Goal: Navigation & Orientation: Find specific page/section

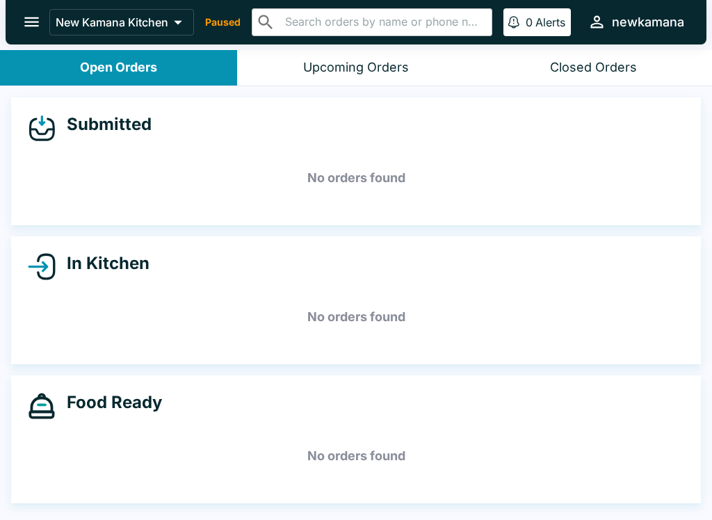
click at [176, 19] on icon at bounding box center [177, 22] width 19 height 19
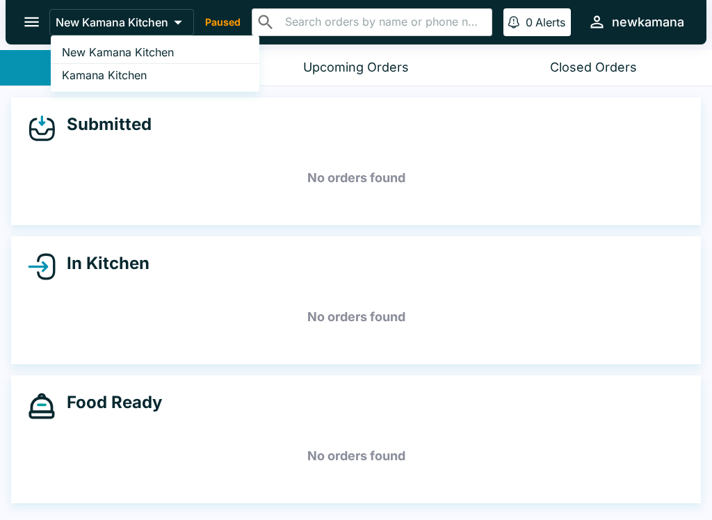
click at [234, 19] on div at bounding box center [356, 260] width 712 height 520
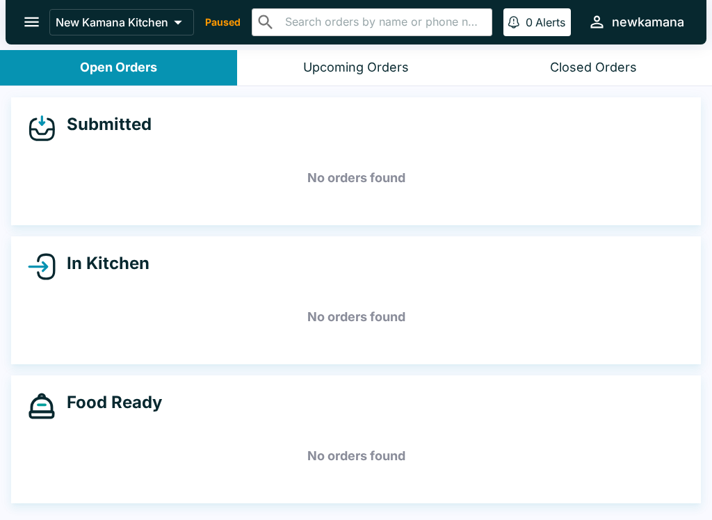
click at [40, 24] on icon "open drawer" at bounding box center [31, 22] width 19 height 19
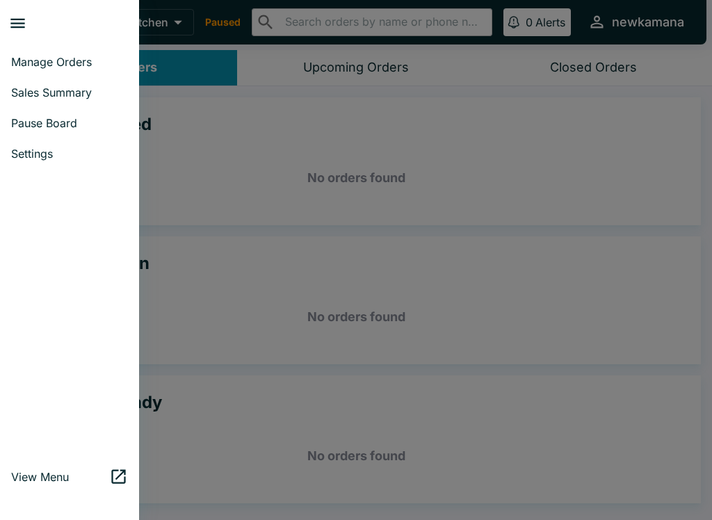
click at [222, 147] on div at bounding box center [356, 260] width 712 height 520
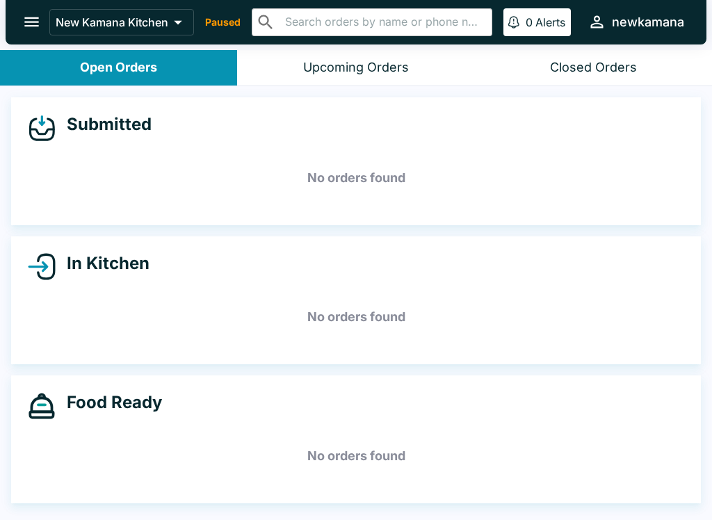
click at [224, 17] on p "Paused" at bounding box center [222, 22] width 35 height 14
click at [225, 13] on div "New Kamana Kitchen Paused ​ ​ 0 Alerts newkamana" at bounding box center [369, 22] width 640 height 30
click at [229, 20] on p "Paused" at bounding box center [222, 22] width 35 height 14
click at [224, 26] on p "Paused" at bounding box center [222, 22] width 35 height 14
click at [27, 31] on icon "open drawer" at bounding box center [31, 22] width 19 height 19
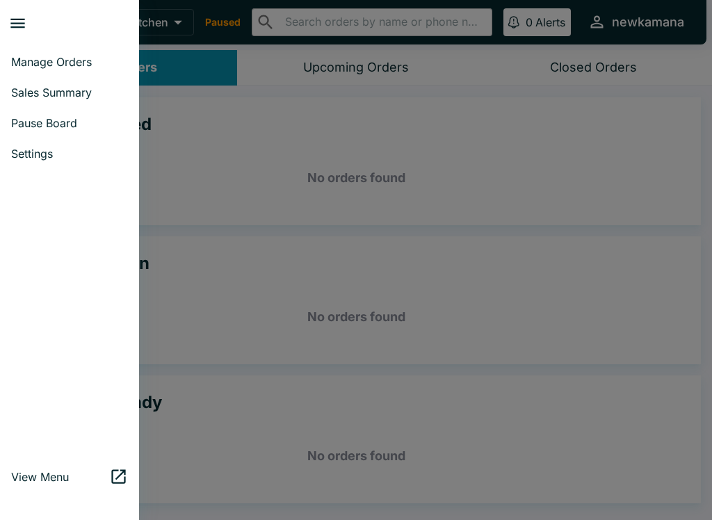
click at [35, 158] on span "Settings" at bounding box center [69, 154] width 117 height 14
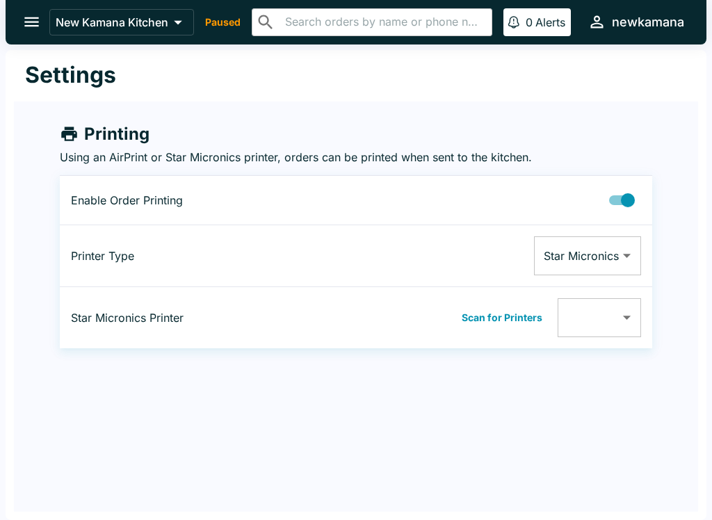
type input "00116244F0E8"
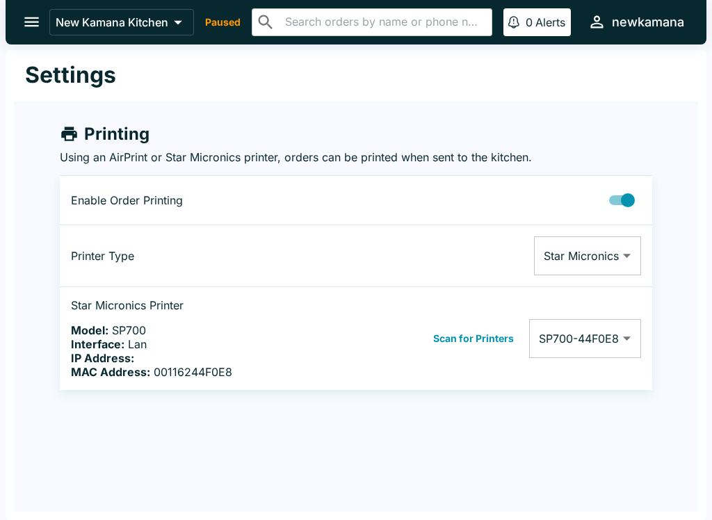
click at [40, 29] on icon "open drawer" at bounding box center [31, 22] width 19 height 19
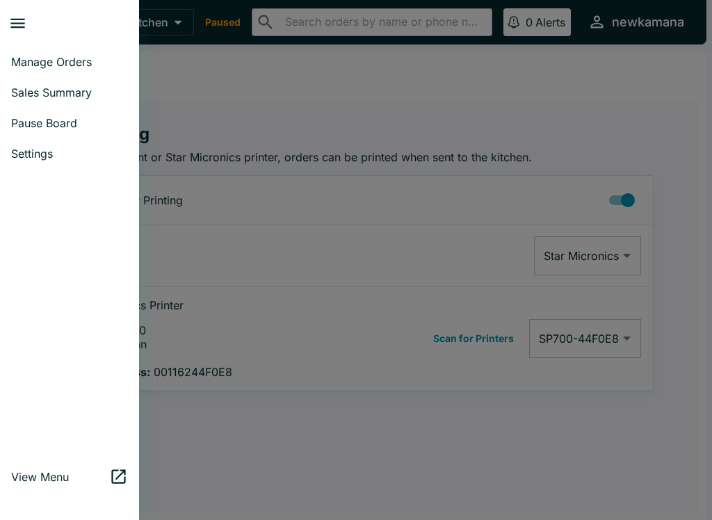
click at [79, 56] on span "Manage Orders" at bounding box center [69, 62] width 117 height 14
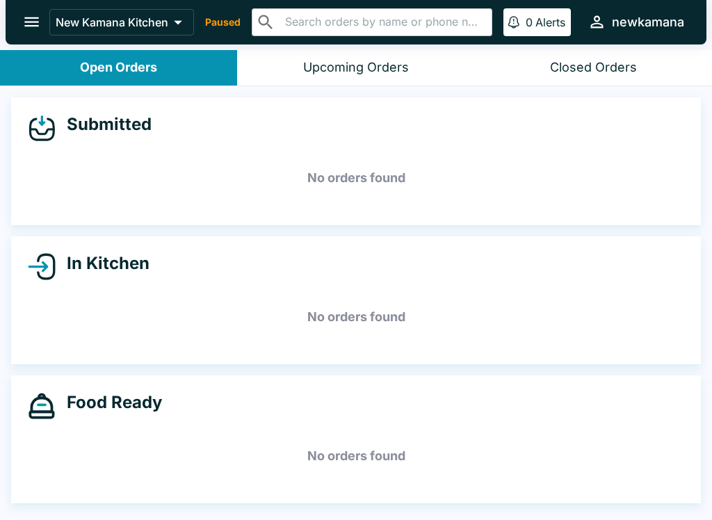
scroll to position [2, 0]
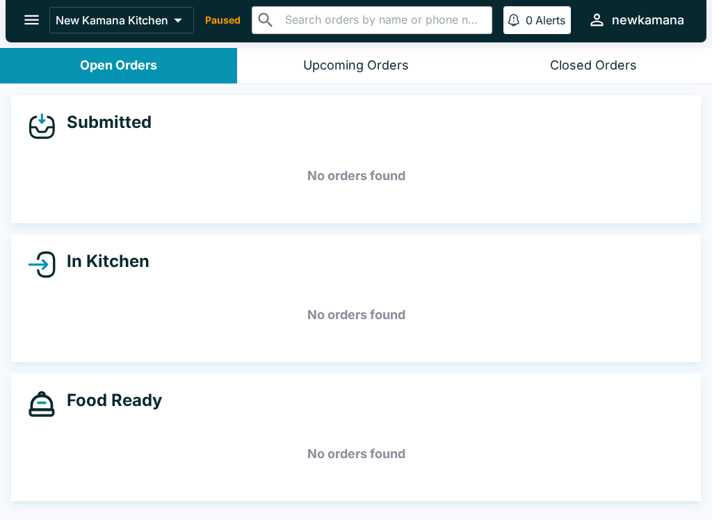
click at [178, 20] on icon at bounding box center [177, 19] width 19 height 19
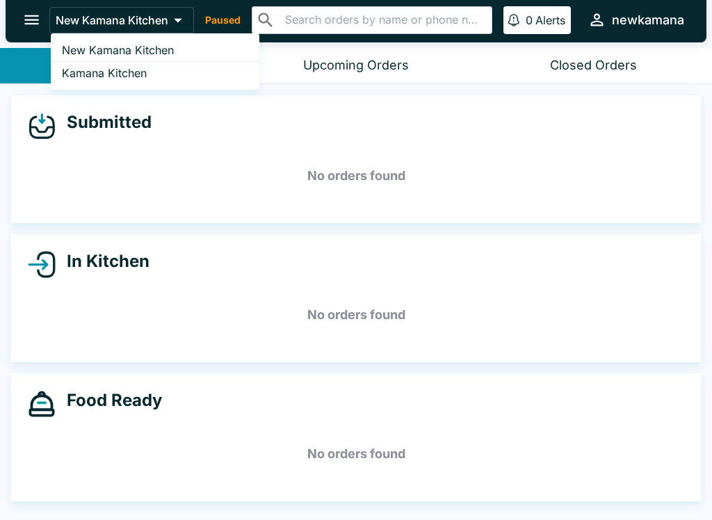
click at [183, 47] on link "New Kamana Kitchen" at bounding box center [155, 50] width 209 height 23
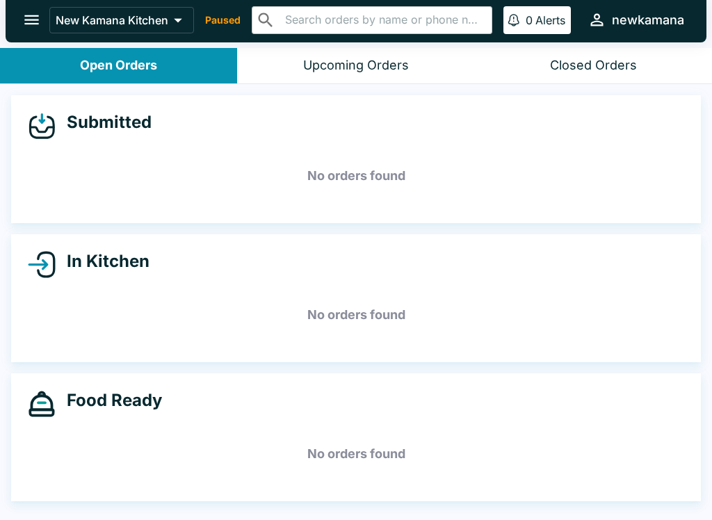
scroll to position [0, 0]
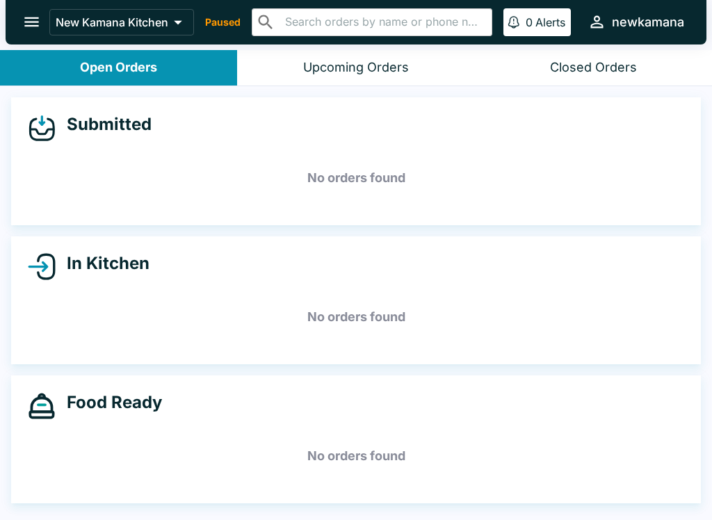
click at [24, 20] on icon "open drawer" at bounding box center [31, 22] width 19 height 19
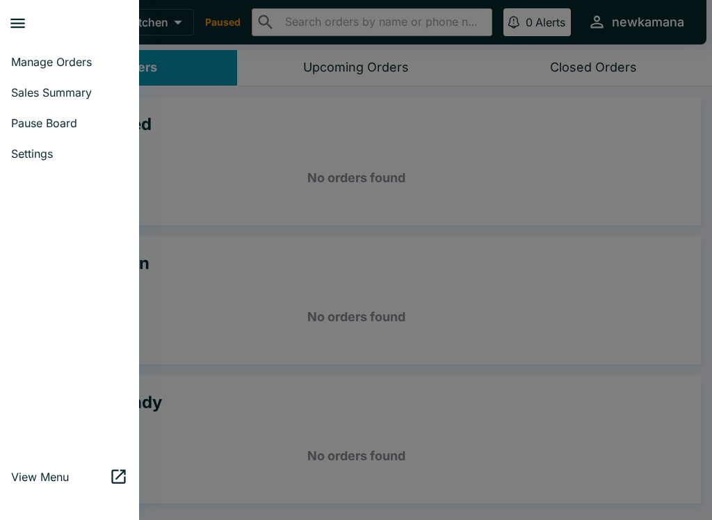
click at [72, 89] on span "Sales Summary" at bounding box center [69, 93] width 117 height 14
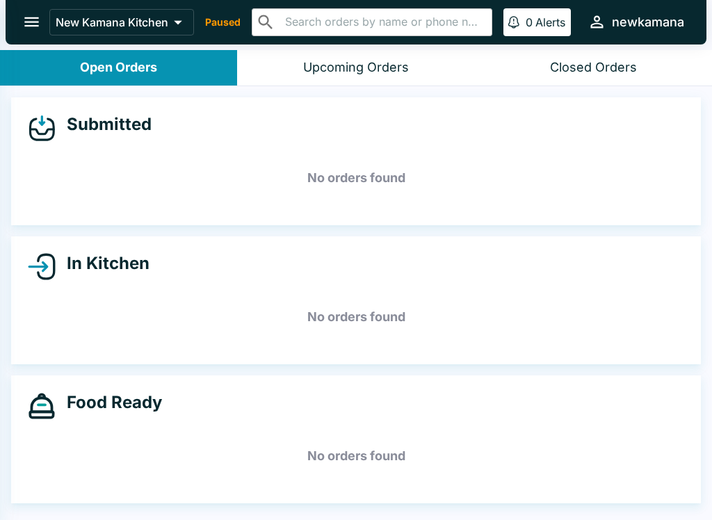
select select "03:00"
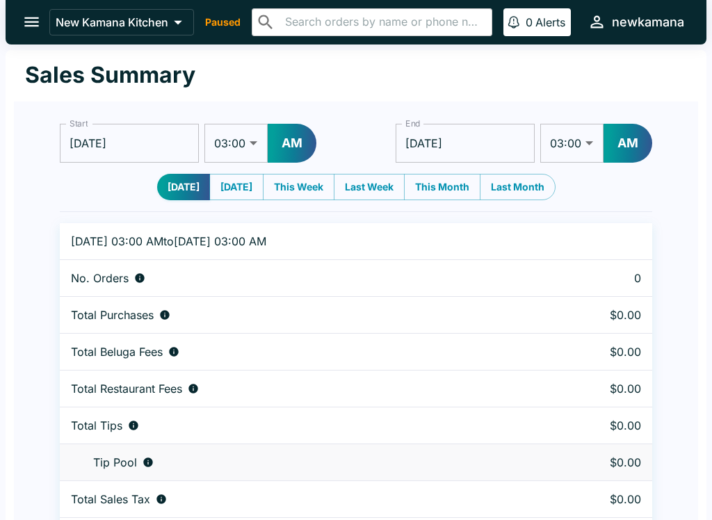
click at [33, 23] on icon "open drawer" at bounding box center [31, 22] width 15 height 10
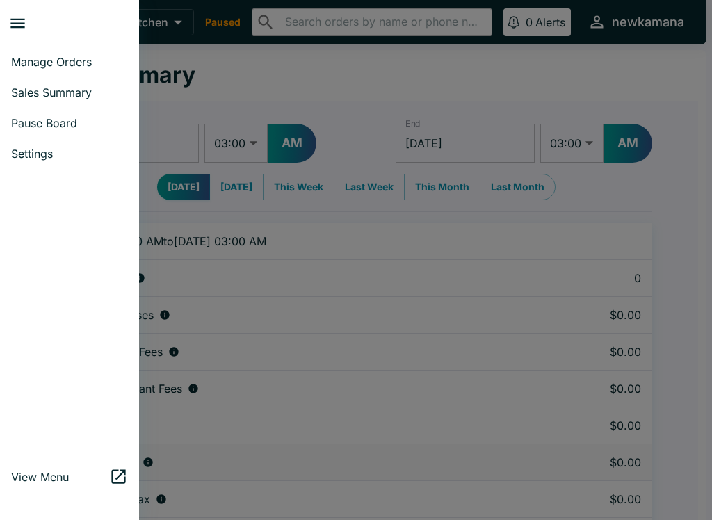
click at [84, 55] on span "Manage Orders" at bounding box center [69, 62] width 117 height 14
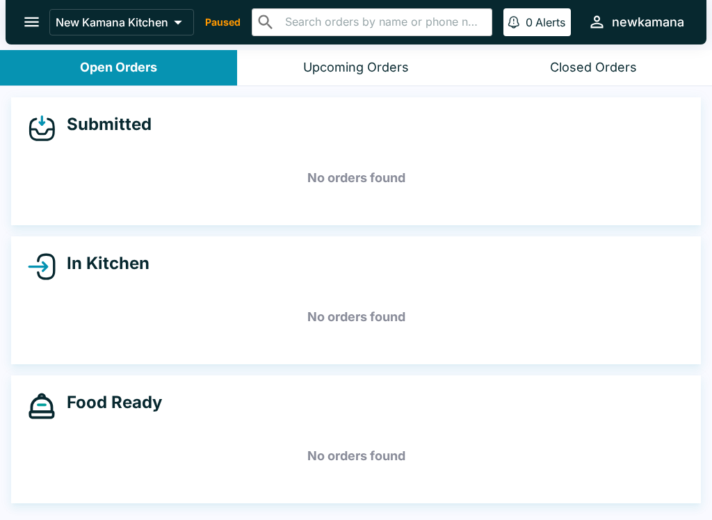
click at [217, 15] on div "New Kamana Kitchen Paused ​ ​ 0 Alerts newkamana" at bounding box center [369, 22] width 640 height 30
click at [31, 20] on icon "open drawer" at bounding box center [31, 22] width 19 height 19
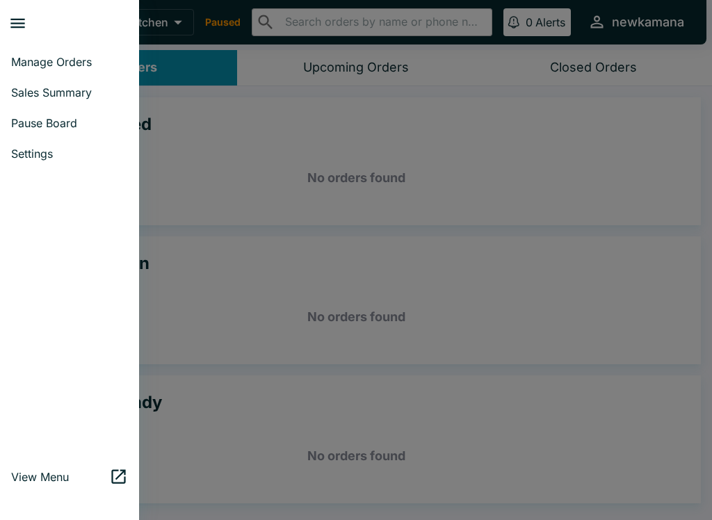
click at [285, 167] on div at bounding box center [356, 260] width 712 height 520
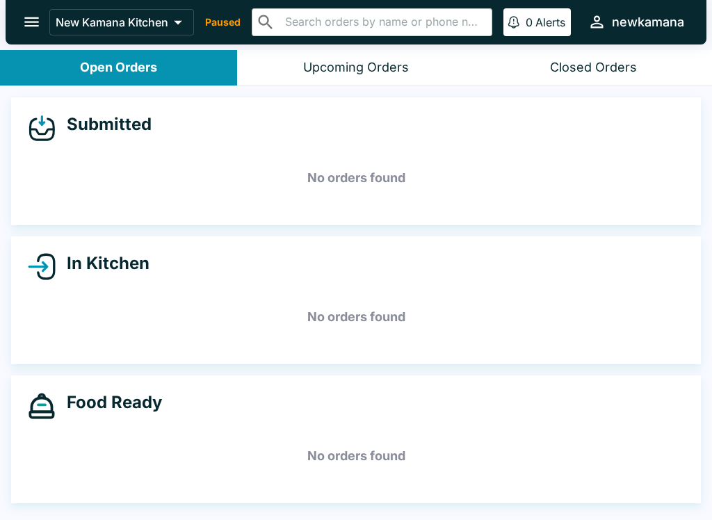
click at [241, 19] on p "Paused" at bounding box center [222, 22] width 35 height 14
click at [230, 26] on p "Paused" at bounding box center [222, 22] width 35 height 14
click at [231, 18] on p "Paused" at bounding box center [222, 22] width 35 height 14
